Goal: Task Accomplishment & Management: Manage account settings

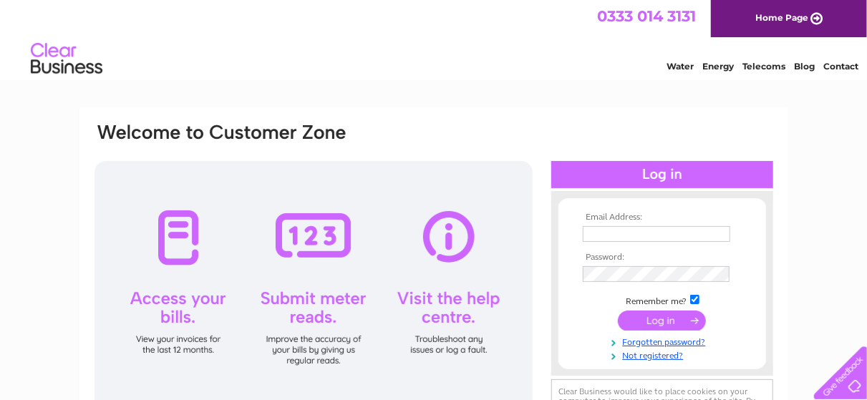
type input "[EMAIL_ADDRESS][DOMAIN_NAME]"
click at [663, 323] on input "submit" at bounding box center [662, 321] width 88 height 20
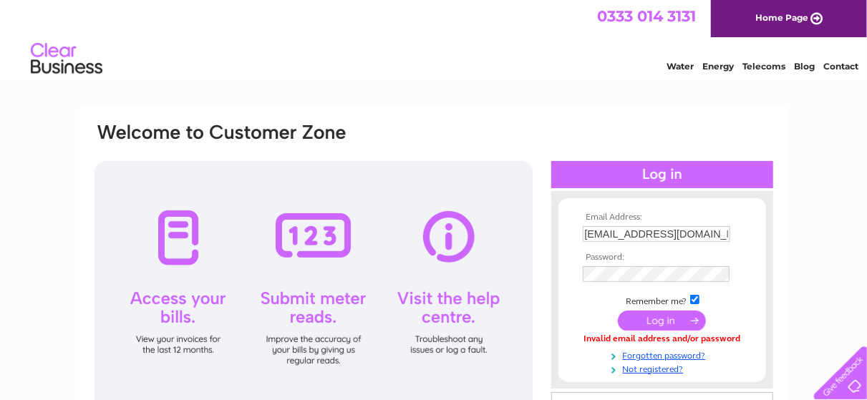
click at [642, 288] on td at bounding box center [662, 288] width 166 height 7
click at [643, 323] on input "submit" at bounding box center [662, 321] width 88 height 20
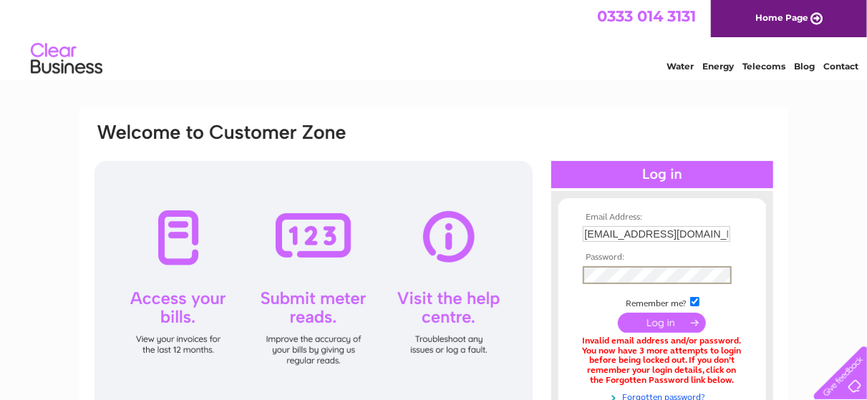
click at [653, 321] on input "submit" at bounding box center [662, 323] width 88 height 20
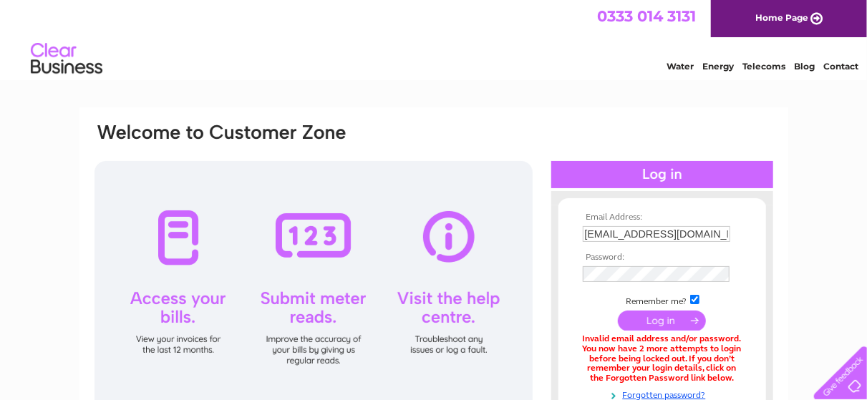
click at [649, 335] on tbody "Email Address: alanaslaundrybasket@gmail.com Password: Remember me?" at bounding box center [662, 314] width 166 height 202
click at [650, 323] on input "submit" at bounding box center [662, 321] width 88 height 20
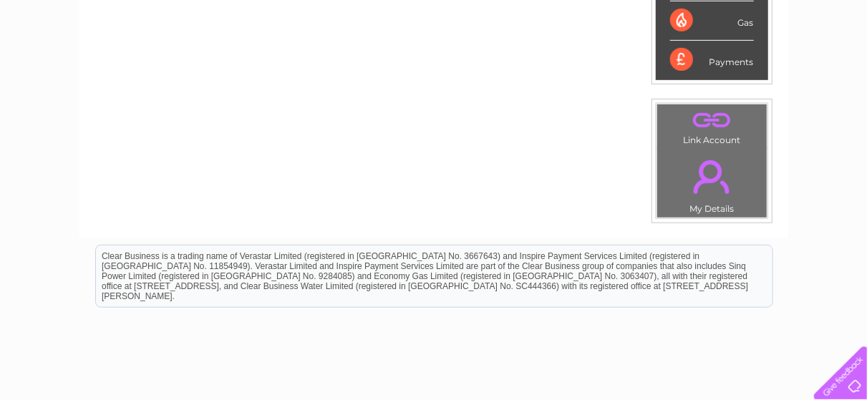
scroll to position [72, 0]
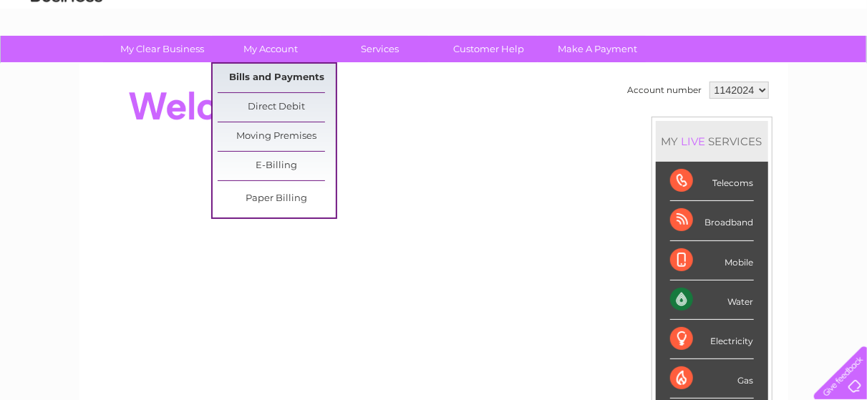
click at [274, 72] on link "Bills and Payments" at bounding box center [277, 78] width 118 height 29
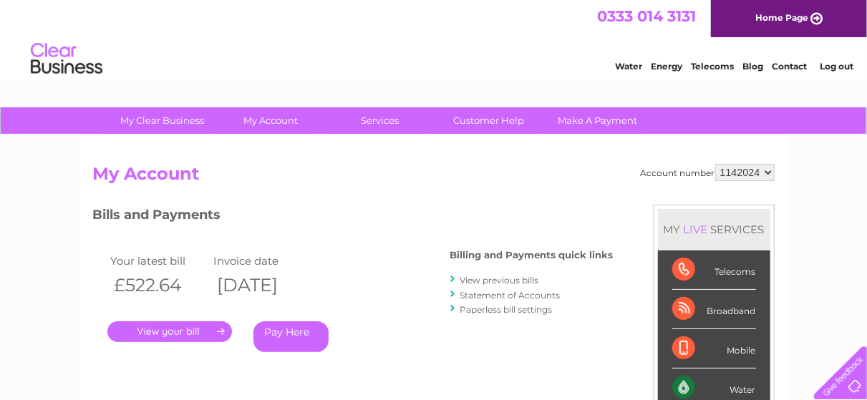
click at [187, 328] on link "." at bounding box center [169, 331] width 125 height 21
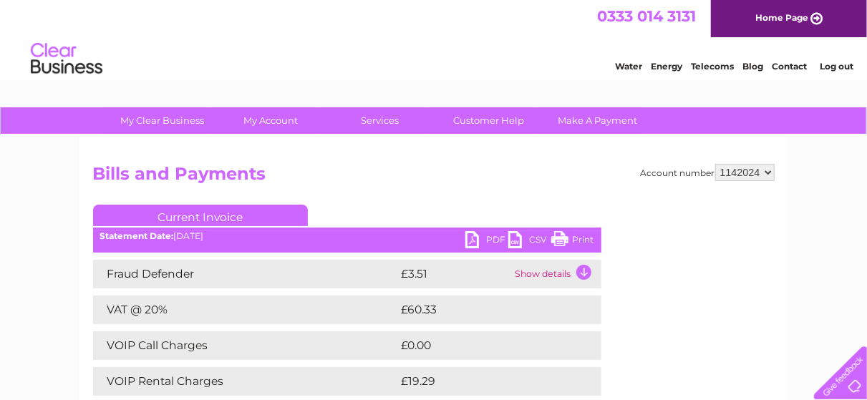
click at [477, 240] on link "PDF" at bounding box center [486, 241] width 43 height 21
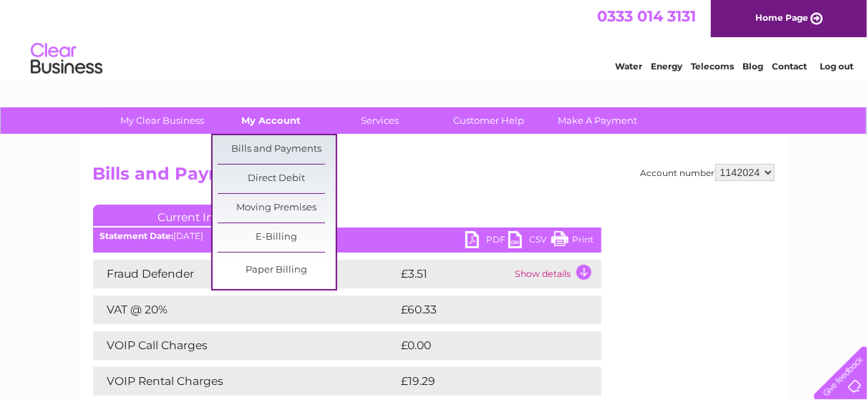
click at [274, 119] on link "My Account" at bounding box center [271, 120] width 118 height 26
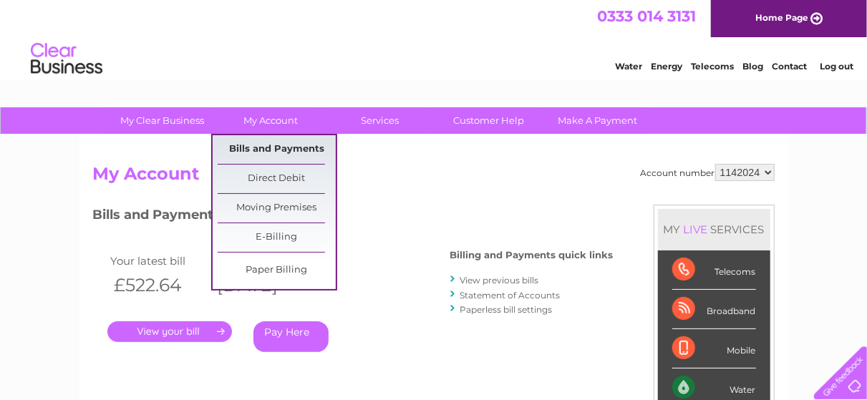
click at [261, 153] on link "Bills and Payments" at bounding box center [277, 149] width 118 height 29
click at [260, 150] on link "Bills and Payments" at bounding box center [277, 149] width 118 height 29
click at [260, 155] on link "Bills and Payments" at bounding box center [277, 149] width 118 height 29
click at [265, 235] on link "E-Billing" at bounding box center [277, 237] width 118 height 29
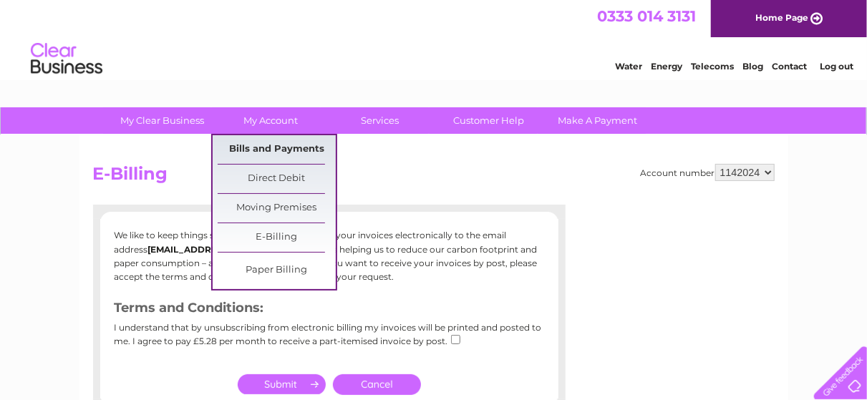
click at [270, 144] on link "Bills and Payments" at bounding box center [277, 149] width 118 height 29
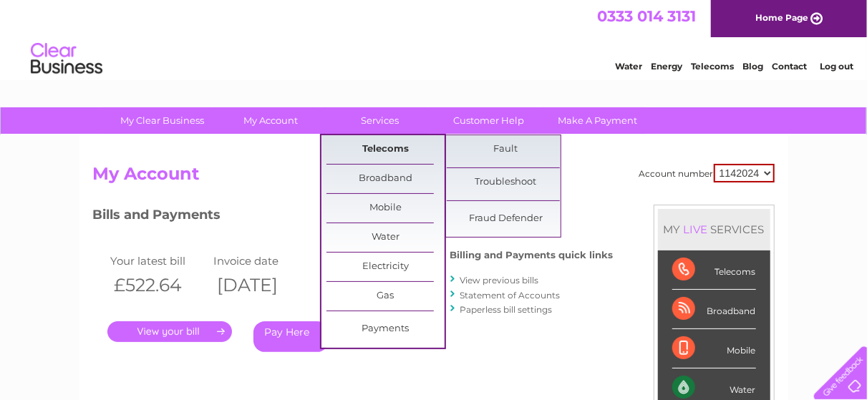
click at [372, 150] on link "Telecoms" at bounding box center [385, 149] width 118 height 29
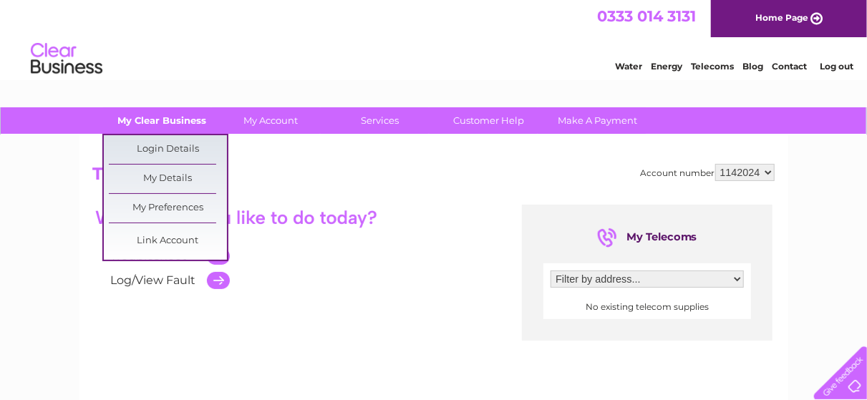
click at [165, 115] on link "My Clear Business" at bounding box center [162, 120] width 118 height 26
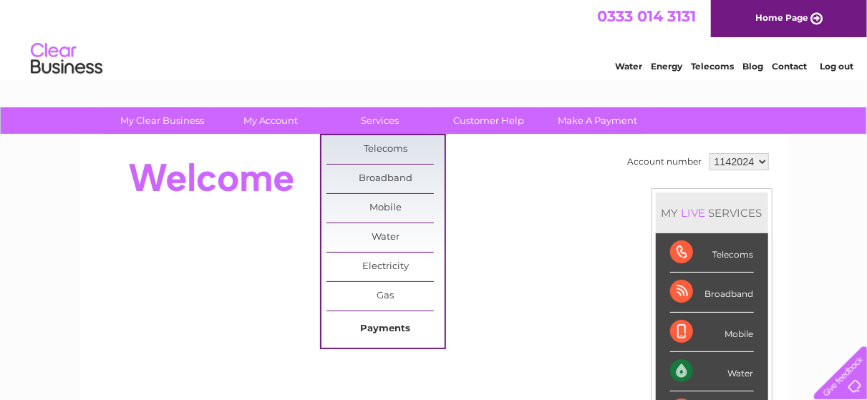
click at [360, 328] on link "Payments" at bounding box center [385, 329] width 118 height 29
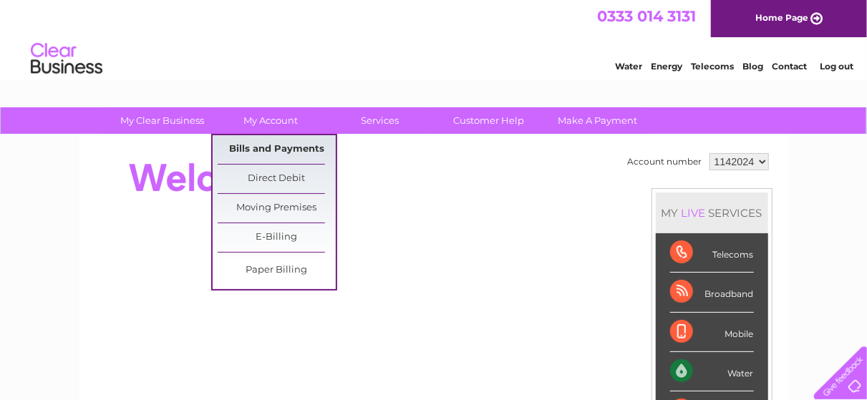
click at [287, 148] on link "Bills and Payments" at bounding box center [277, 149] width 118 height 29
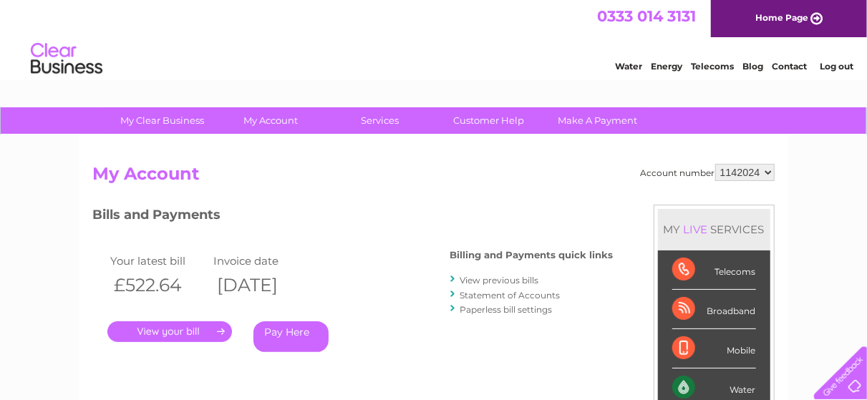
click at [502, 278] on link "View previous bills" at bounding box center [499, 280] width 79 height 11
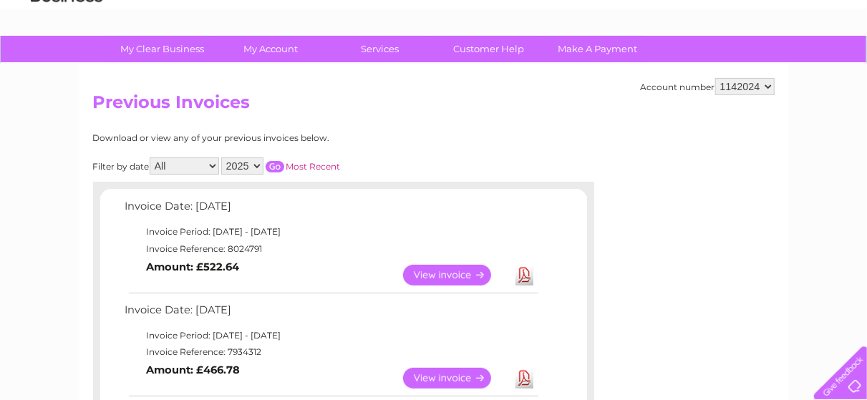
scroll to position [143, 0]
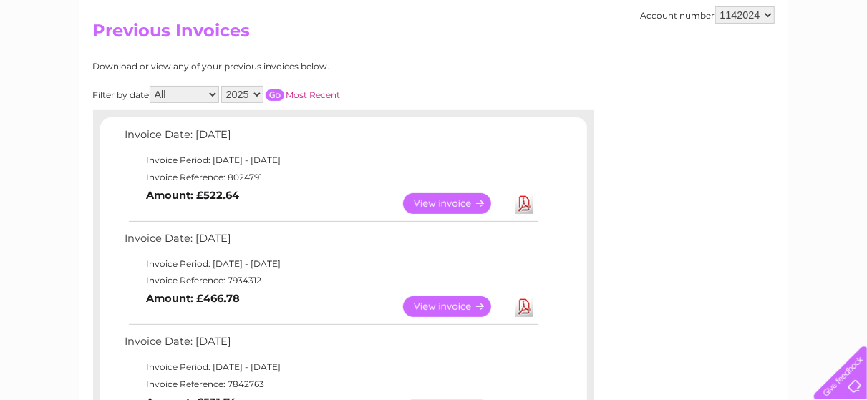
drag, startPoint x: 360, startPoint y: 250, endPoint x: 711, endPoint y: 237, distance: 350.9
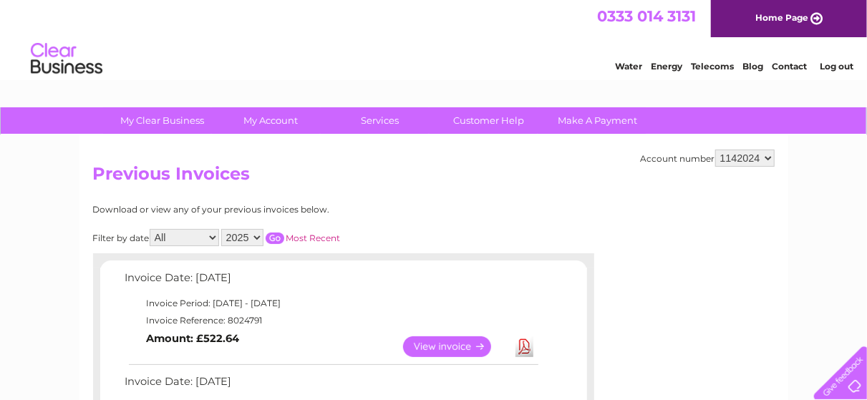
click at [216, 236] on select "All January February March April May June July August September October Novembe…" at bounding box center [184, 237] width 69 height 17
select select "8"
click at [151, 229] on select "All January February March April May June July August September October Novembe…" at bounding box center [184, 237] width 69 height 17
click at [276, 236] on input "button" at bounding box center [274, 238] width 19 height 11
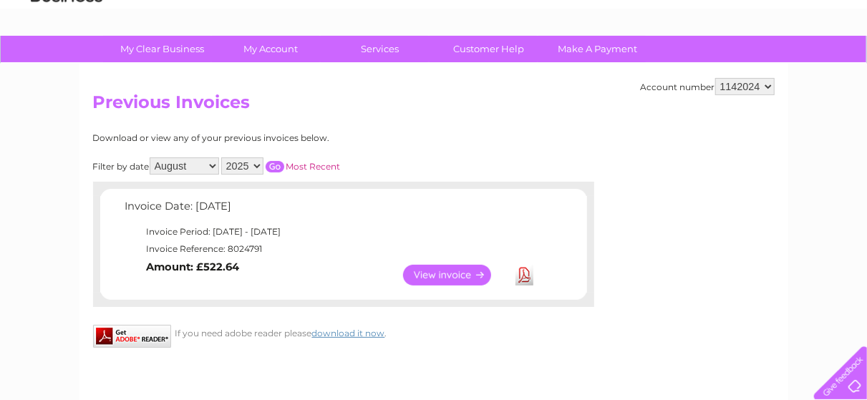
scroll to position [143, 0]
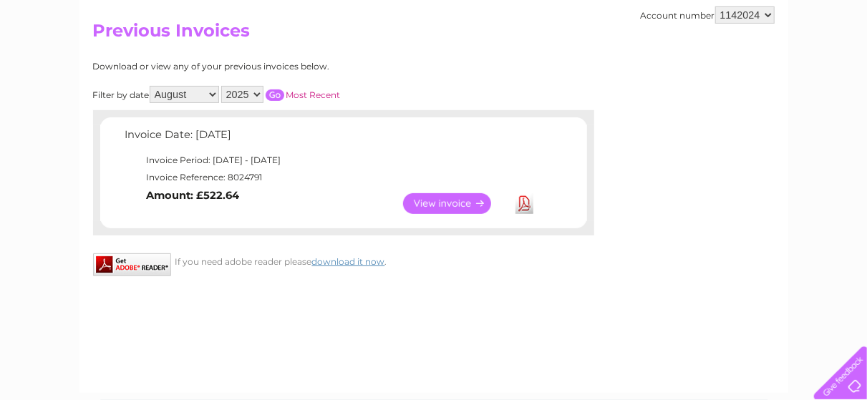
click at [215, 92] on select "All January February March April May June July August September October Novembe…" at bounding box center [184, 94] width 69 height 17
select select
click at [151, 86] on select "All January February March April May June July August September October Novembe…" at bounding box center [184, 94] width 69 height 17
click at [429, 199] on link "View" at bounding box center [455, 203] width 105 height 21
